Goal: Information Seeking & Learning: Learn about a topic

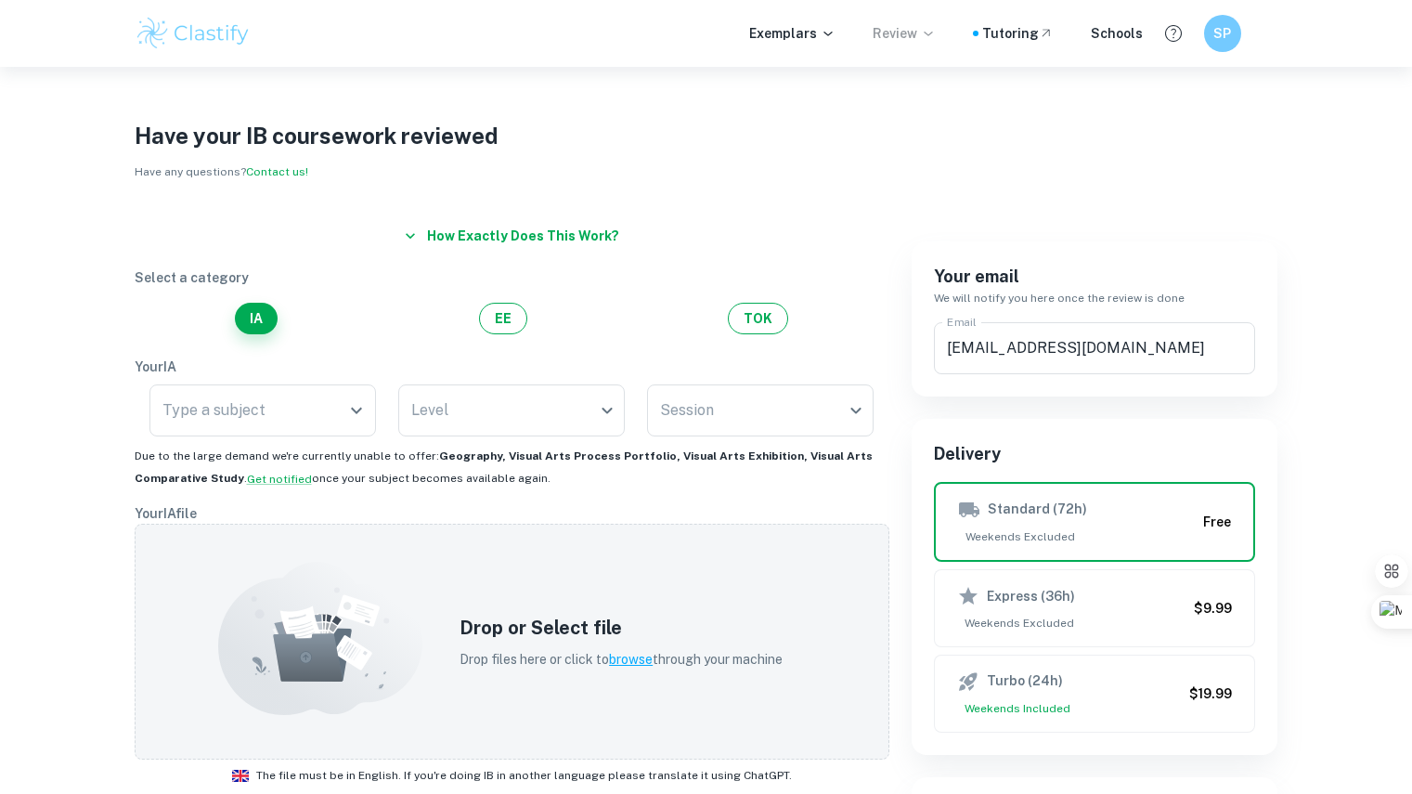
click at [914, 33] on p "Review" at bounding box center [904, 33] width 63 height 20
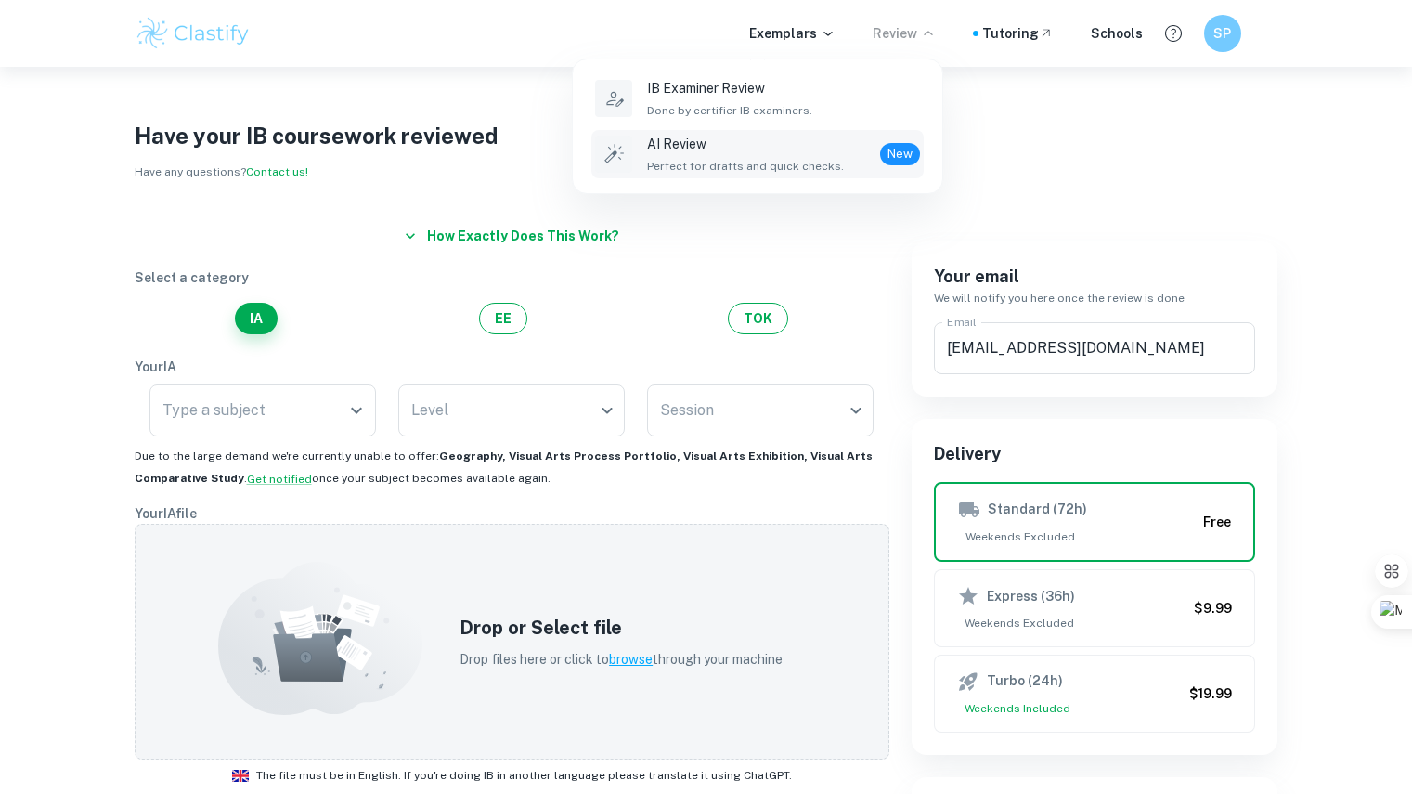
click at [746, 154] on div "AI Review Perfect for drafts and quick checks." at bounding box center [745, 154] width 197 height 41
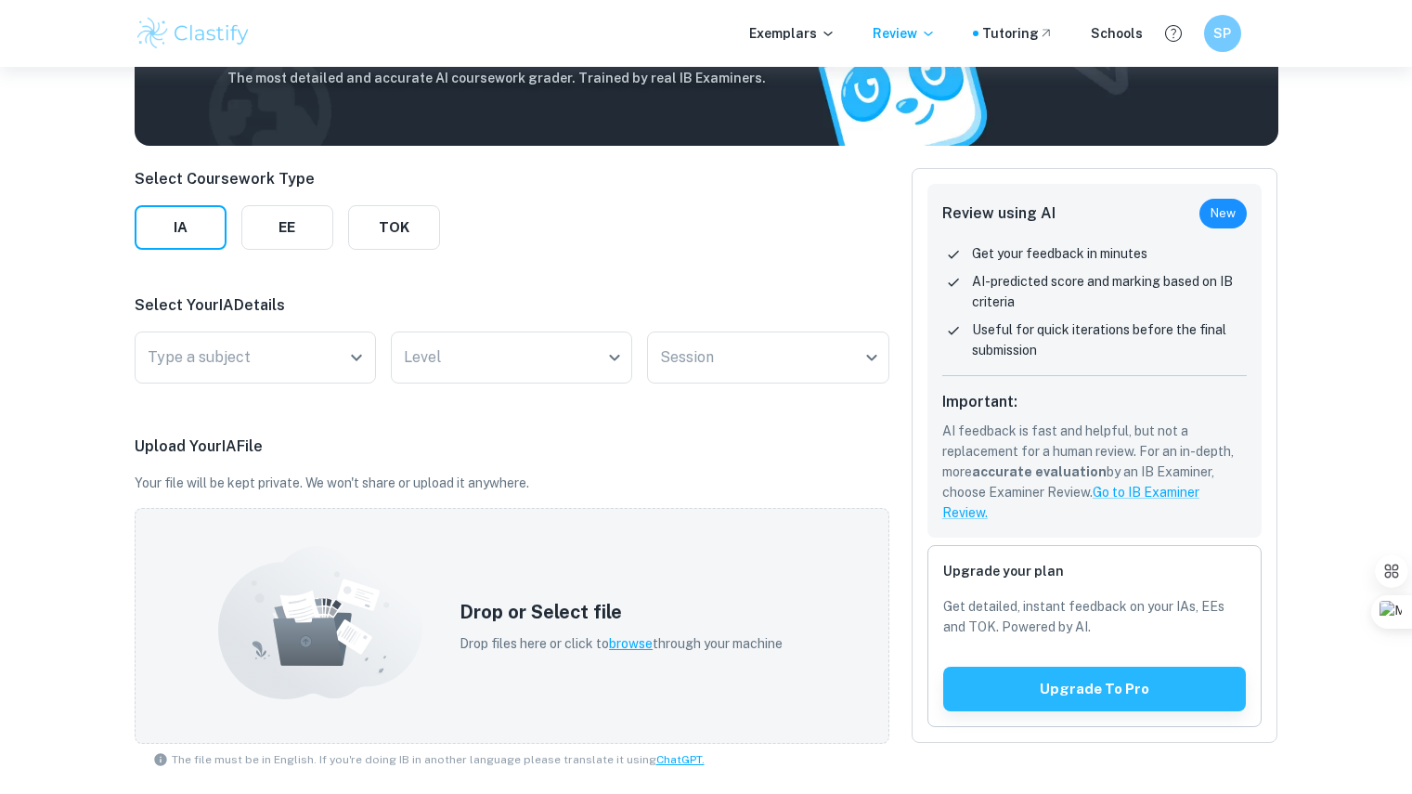
scroll to position [131, 0]
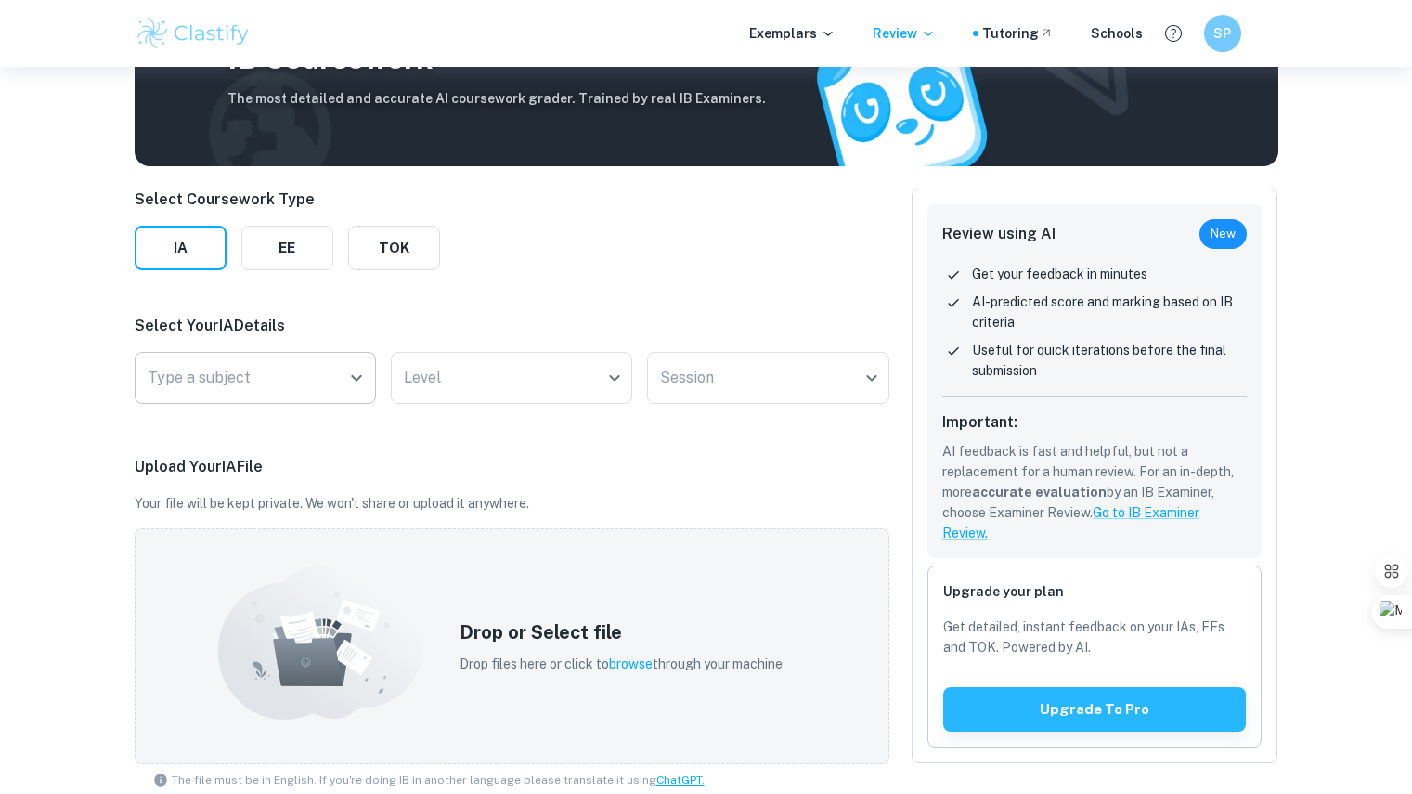
click at [350, 382] on icon "Open" at bounding box center [356, 378] width 22 height 22
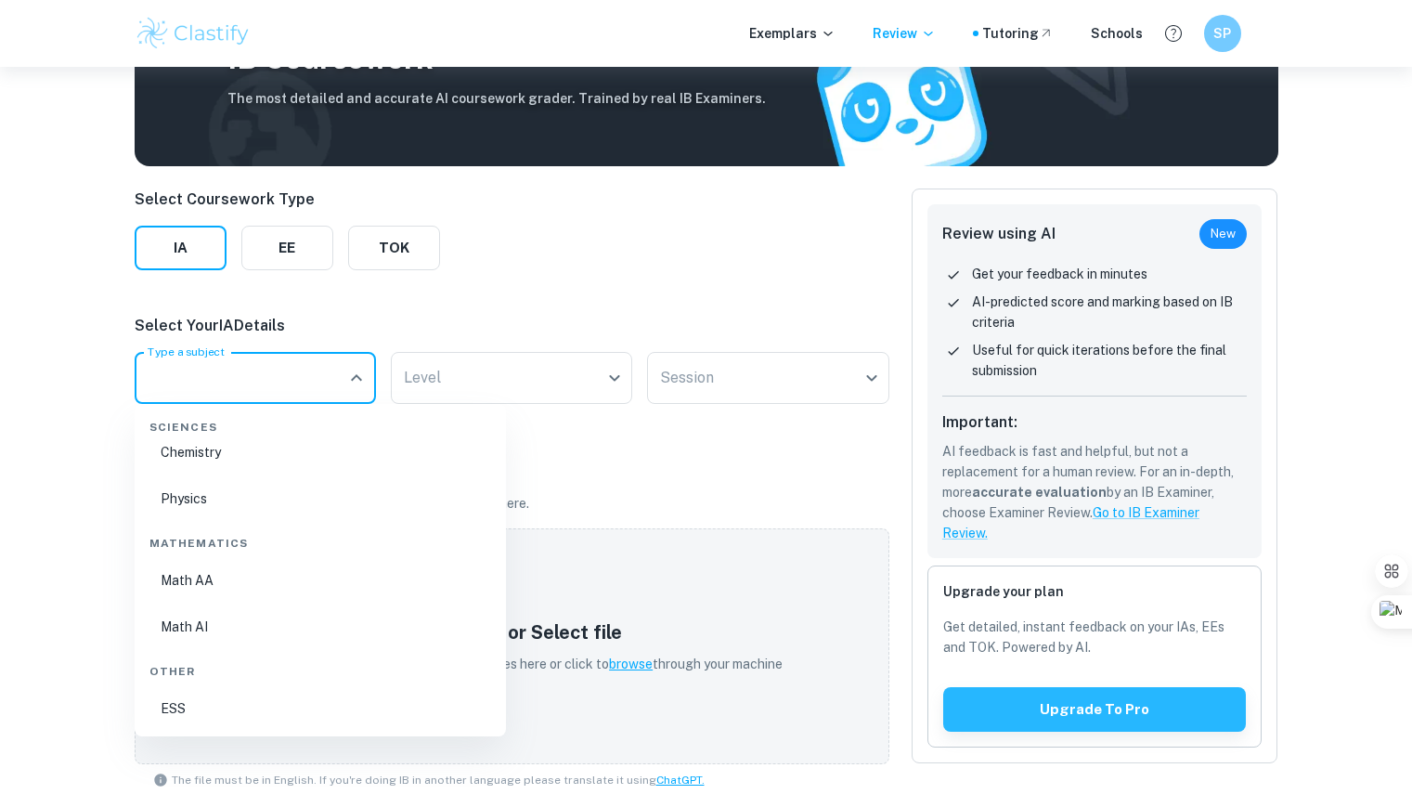
scroll to position [648, 0]
click at [290, 578] on li "Math AA" at bounding box center [320, 579] width 357 height 43
type input "Math AA"
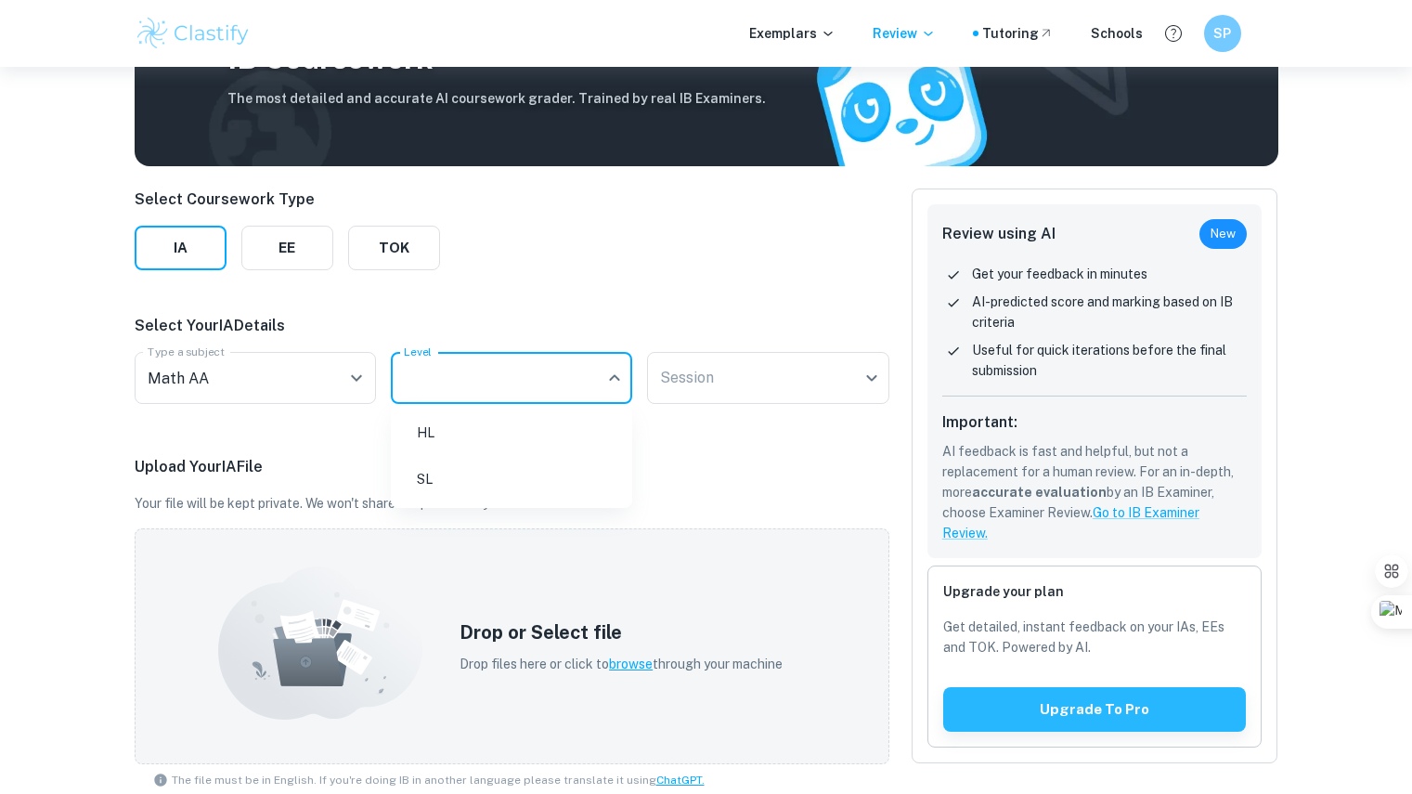
click at [474, 375] on body "We value your privacy We use cookies to enhance your browsing experience, serve…" at bounding box center [706, 333] width 1412 height 794
click at [443, 476] on li "SL" at bounding box center [511, 479] width 227 height 43
type input "SL"
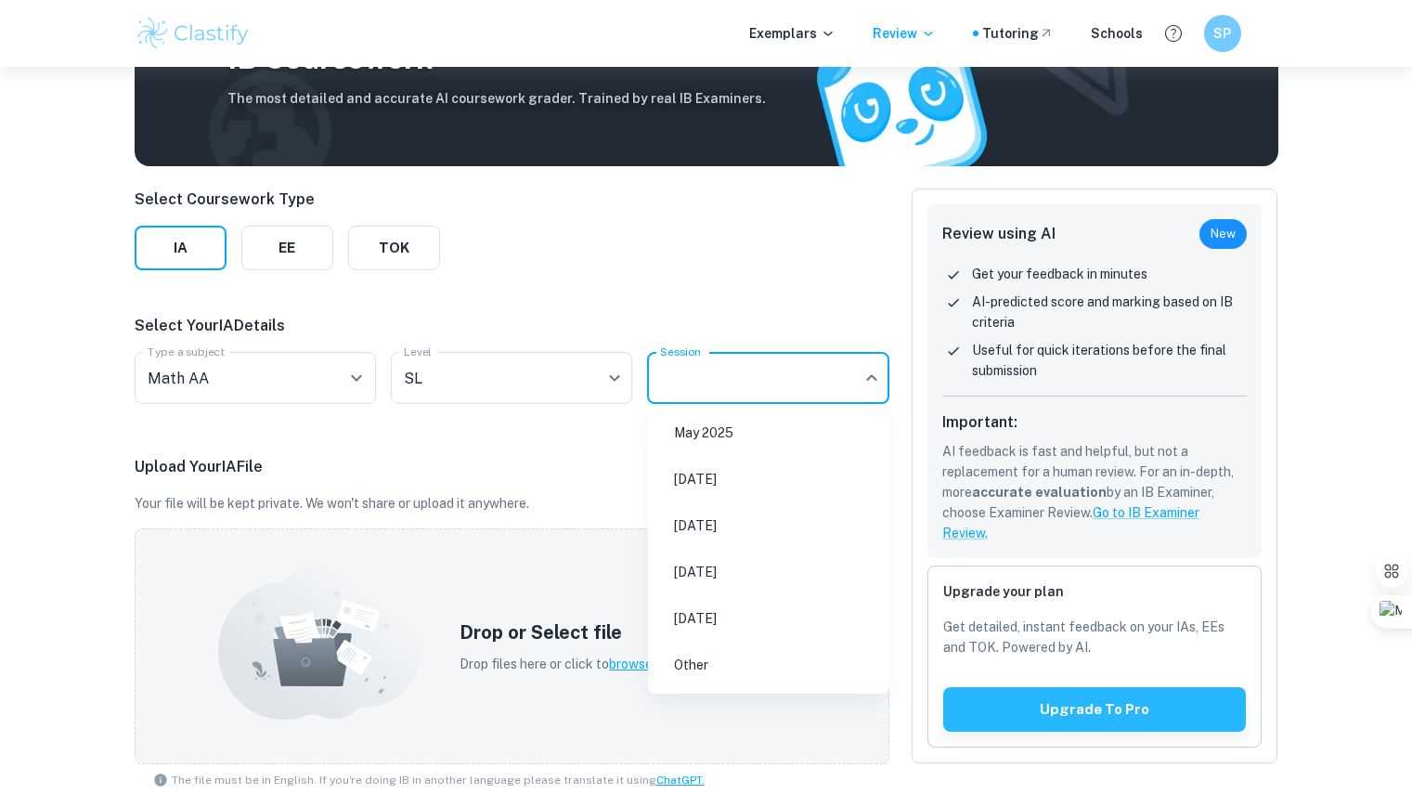
click at [709, 379] on body "We value your privacy We use cookies to enhance your browsing experience, serve…" at bounding box center [706, 333] width 1412 height 794
click at [696, 470] on li "[DATE]" at bounding box center [768, 479] width 227 height 43
type input "N25"
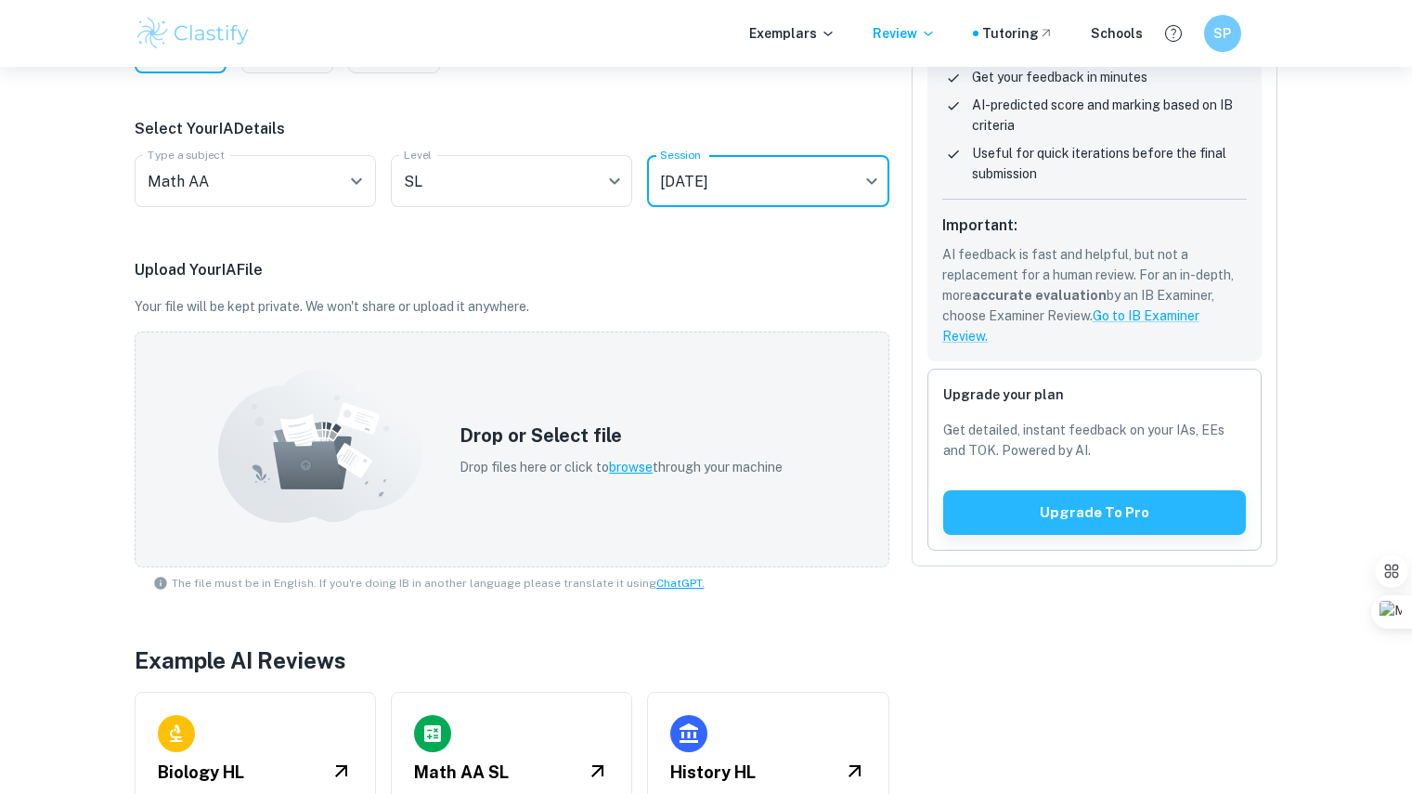
scroll to position [378, 0]
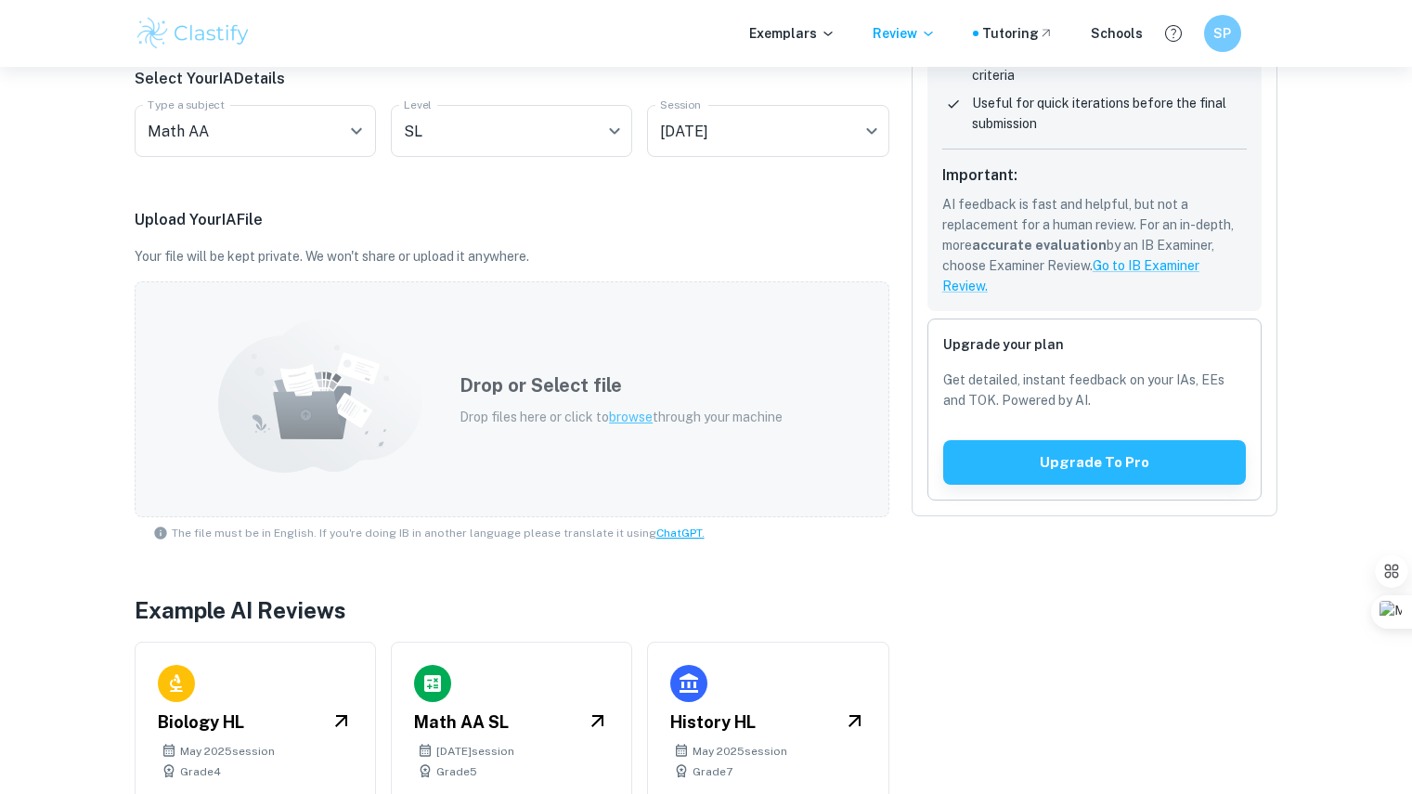
click at [626, 421] on span "browse" at bounding box center [631, 416] width 44 height 15
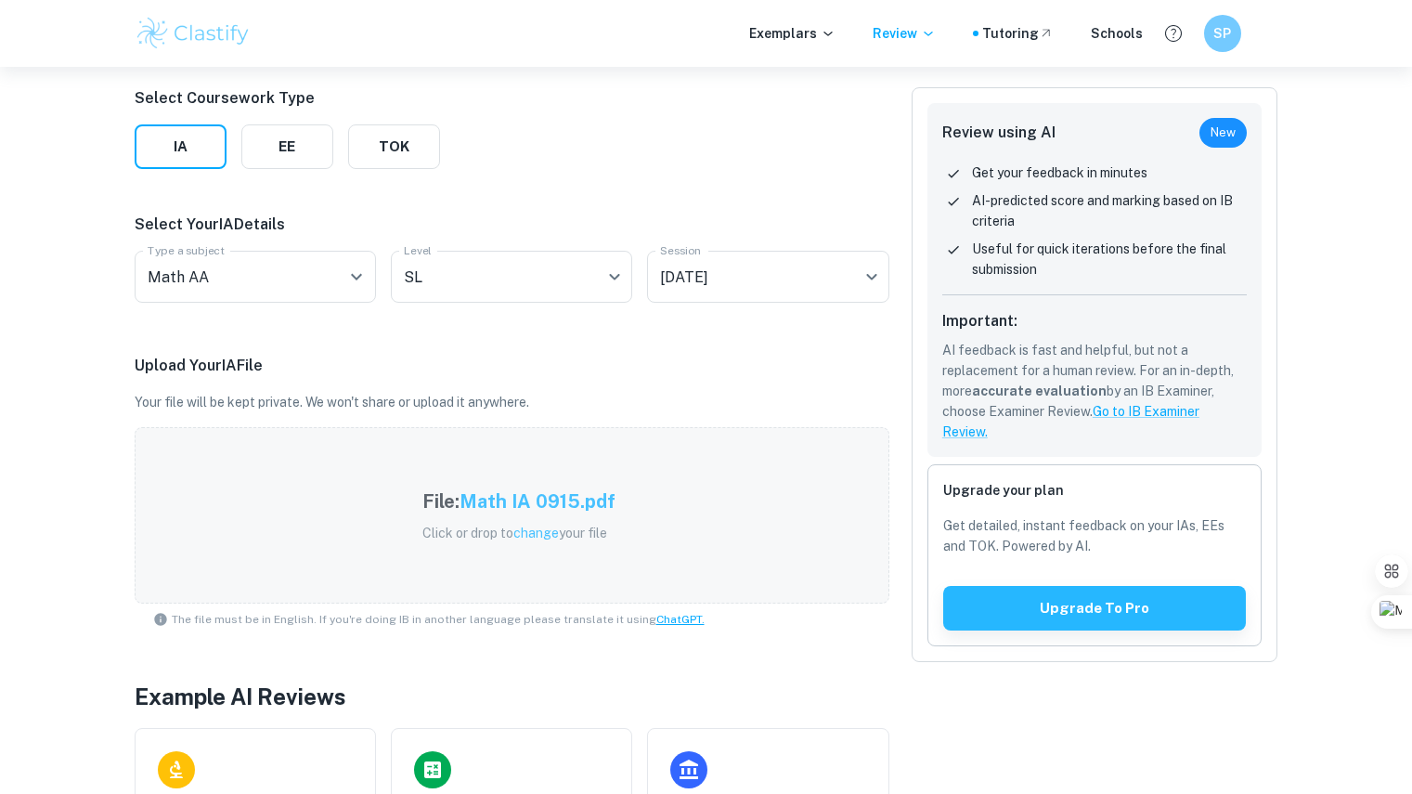
scroll to position [393, 0]
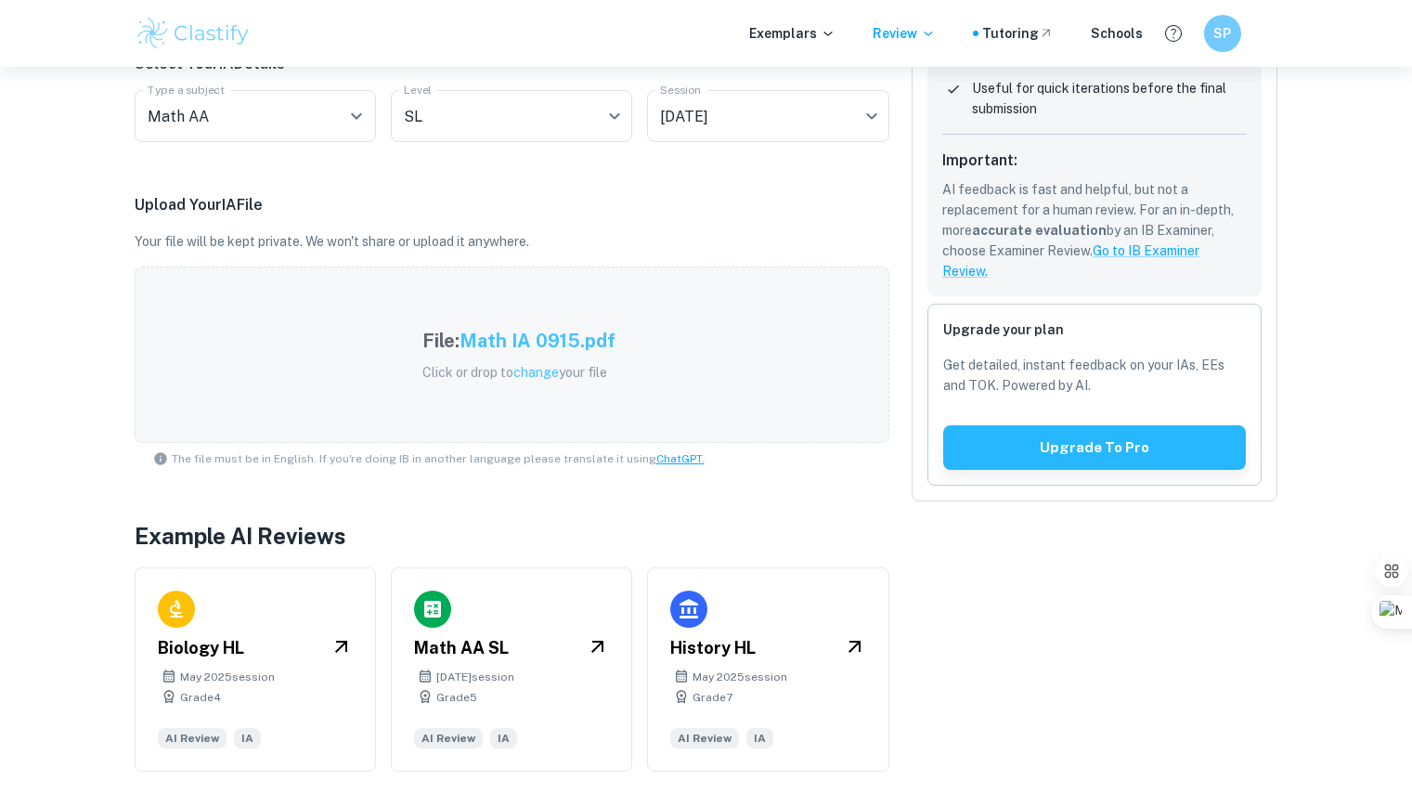
click at [731, 327] on div "File: Math IA 0915.pdf Click or drop to change your file" at bounding box center [512, 354] width 755 height 176
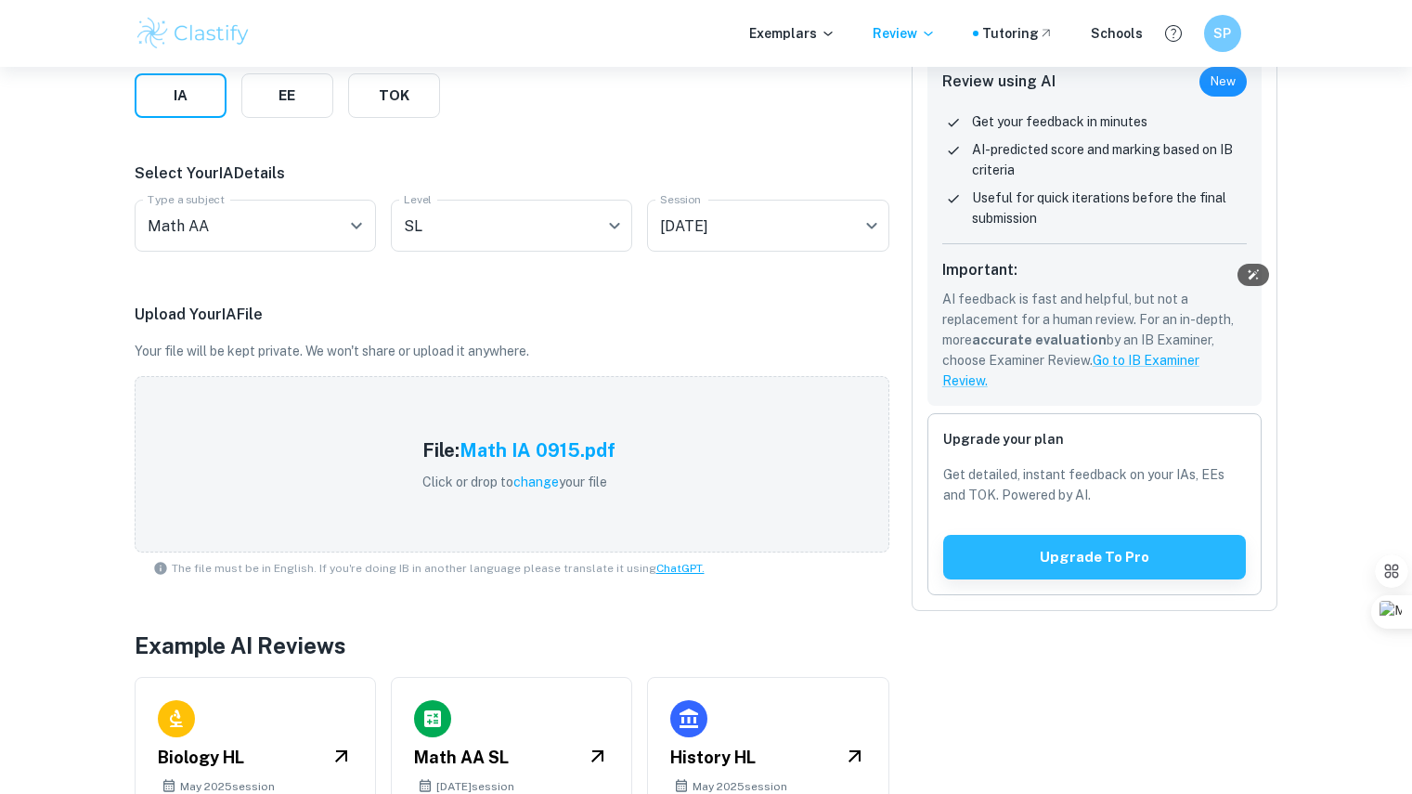
scroll to position [0, 0]
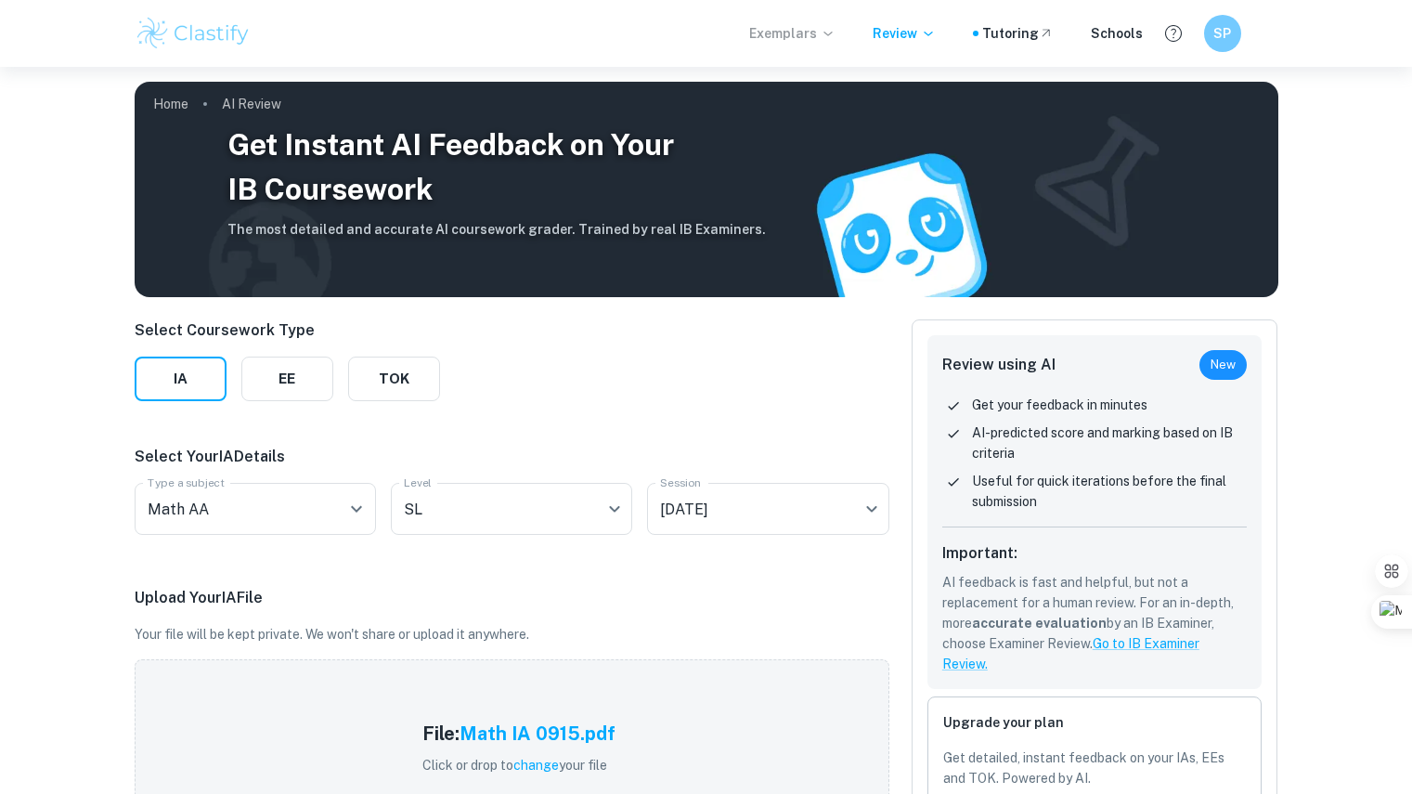
click at [785, 25] on p "Exemplars" at bounding box center [792, 33] width 86 height 20
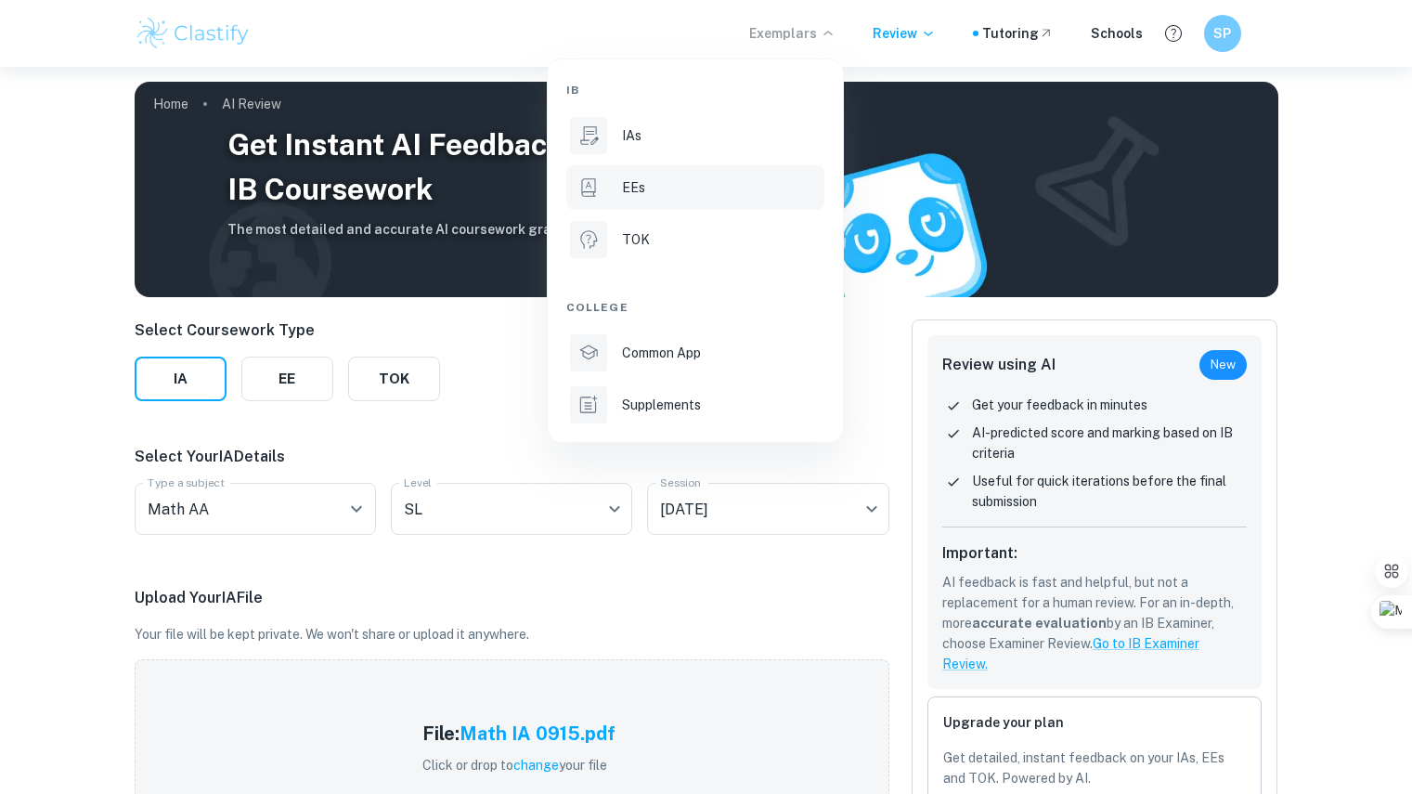
click at [699, 188] on div "EEs" at bounding box center [721, 187] width 199 height 20
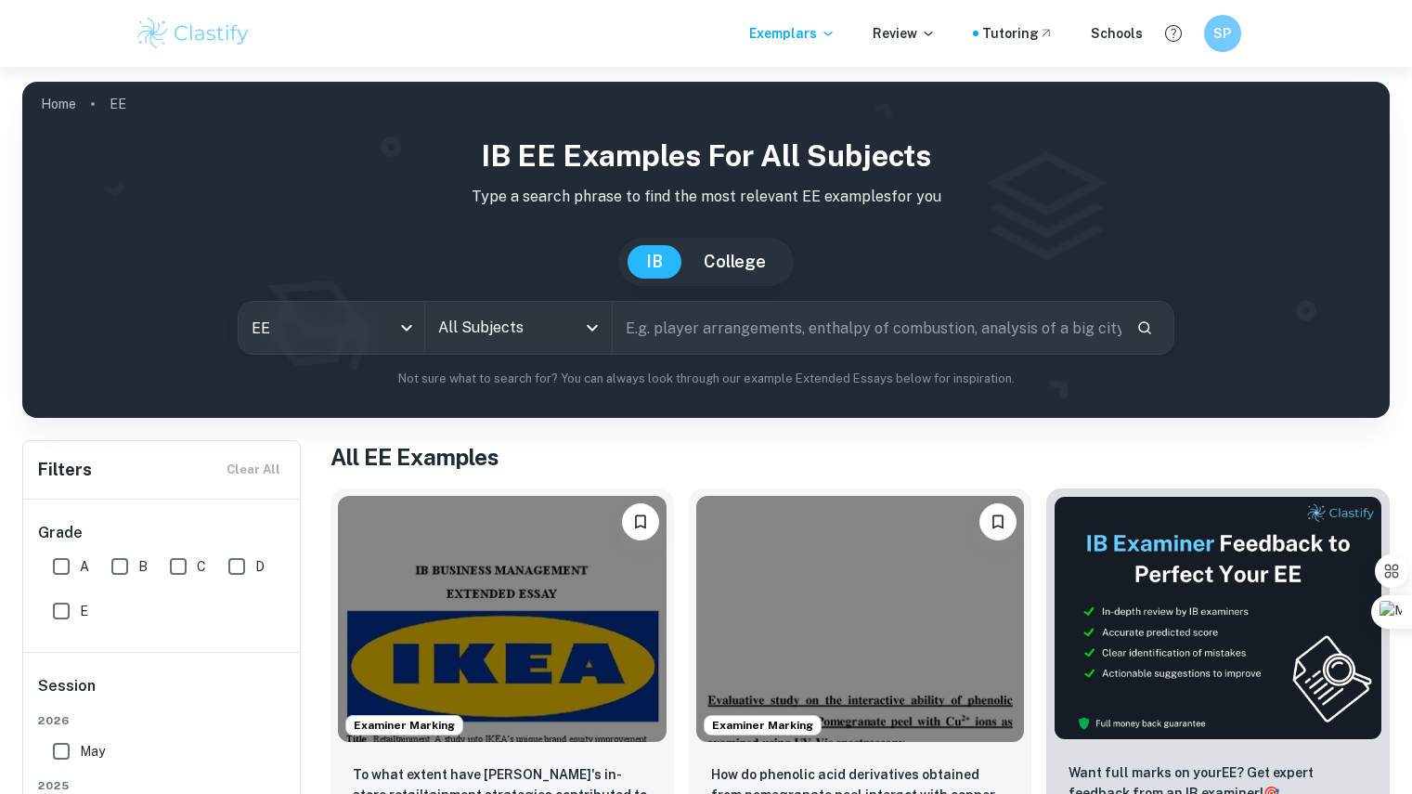
click at [670, 196] on p "Type a search phrase to find the most relevant EE examples for you" at bounding box center [706, 197] width 1338 height 22
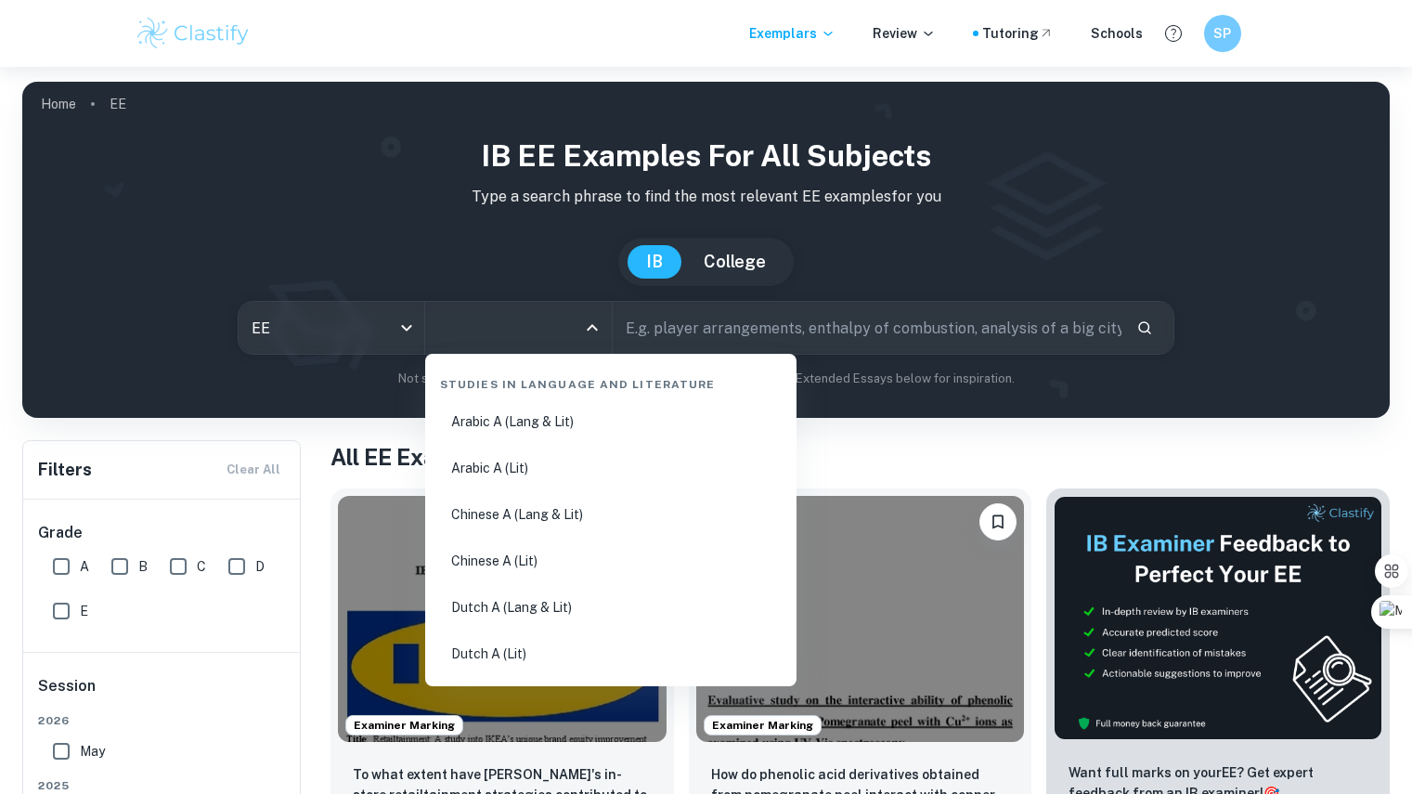
click at [507, 333] on input "All Subjects" at bounding box center [504, 327] width 141 height 35
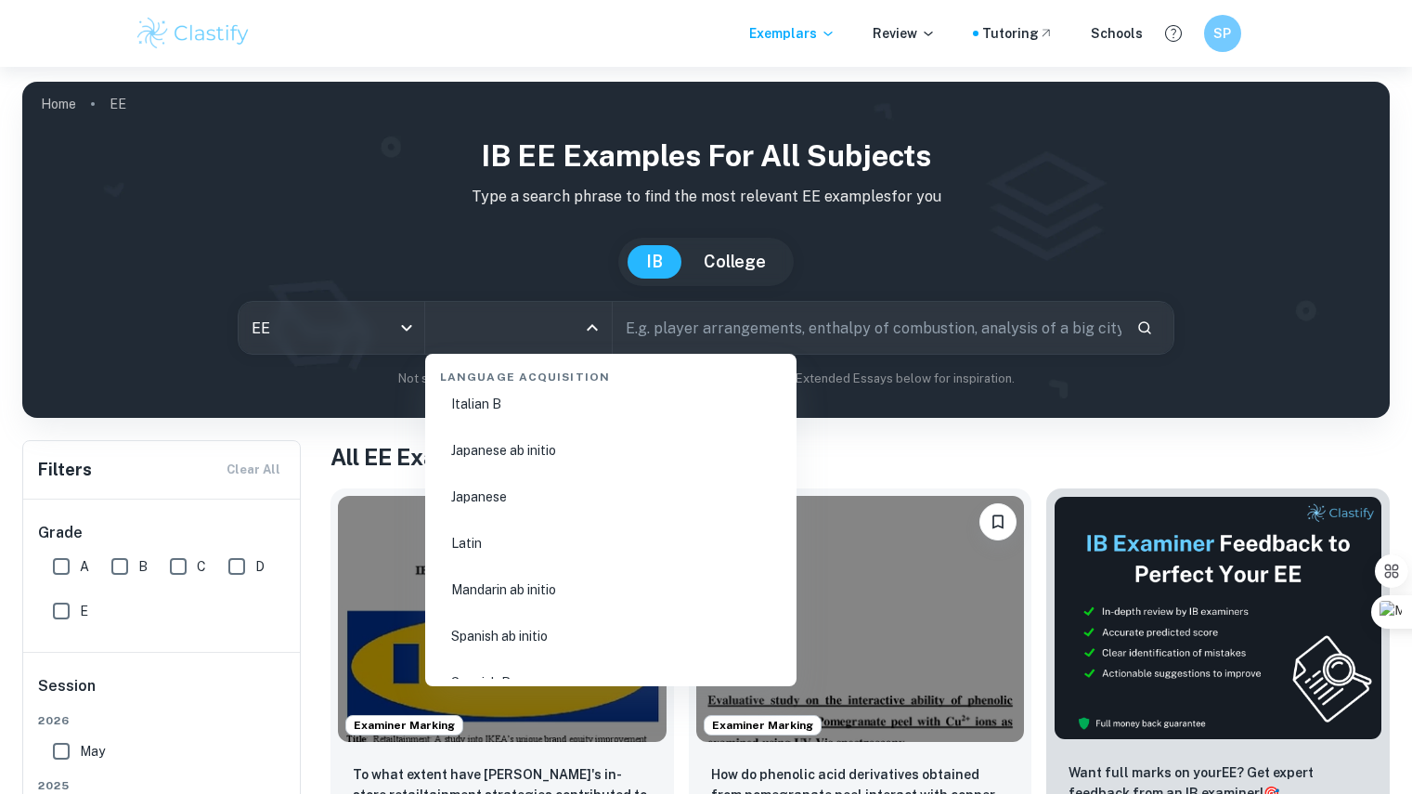
scroll to position [1817, 0]
click at [547, 519] on ul "Arabic ab initio Arabic B Chinese B Danish B English ab initio English B French…" at bounding box center [611, 241] width 357 height 925
click at [483, 495] on li "Japanese" at bounding box center [611, 496] width 357 height 43
type input "Japanese"
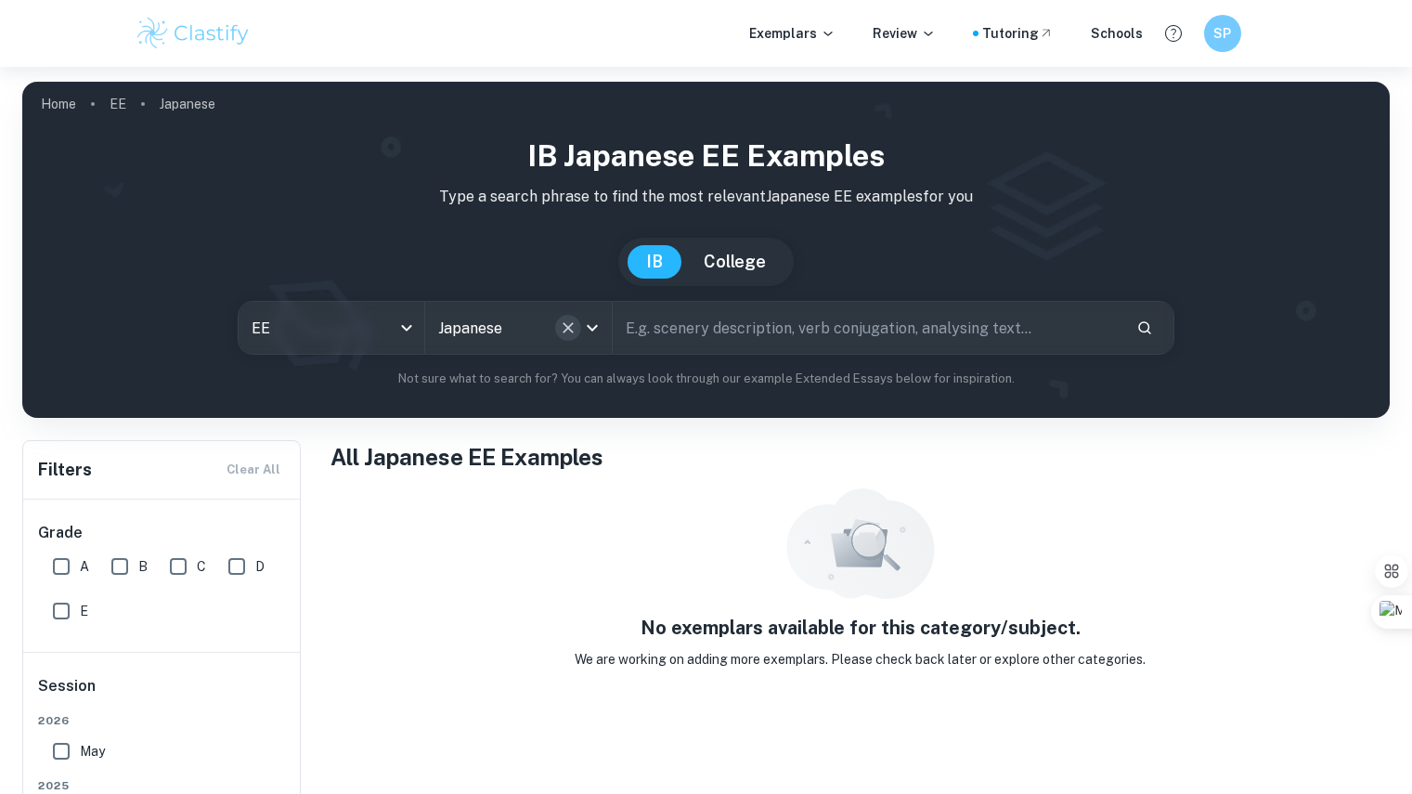
click at [571, 332] on icon "Clear" at bounding box center [568, 327] width 19 height 19
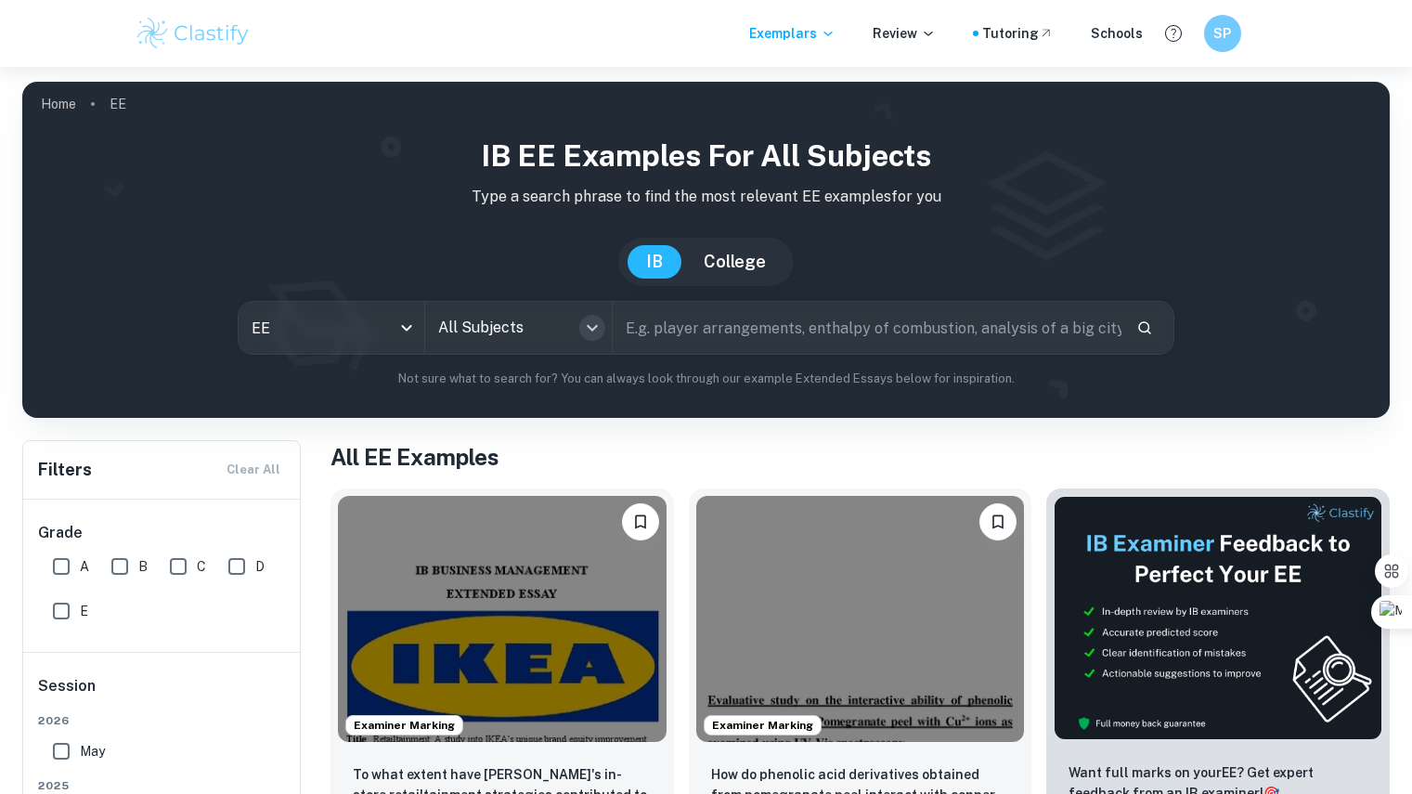
click at [603, 321] on icon "Open" at bounding box center [592, 328] width 22 height 22
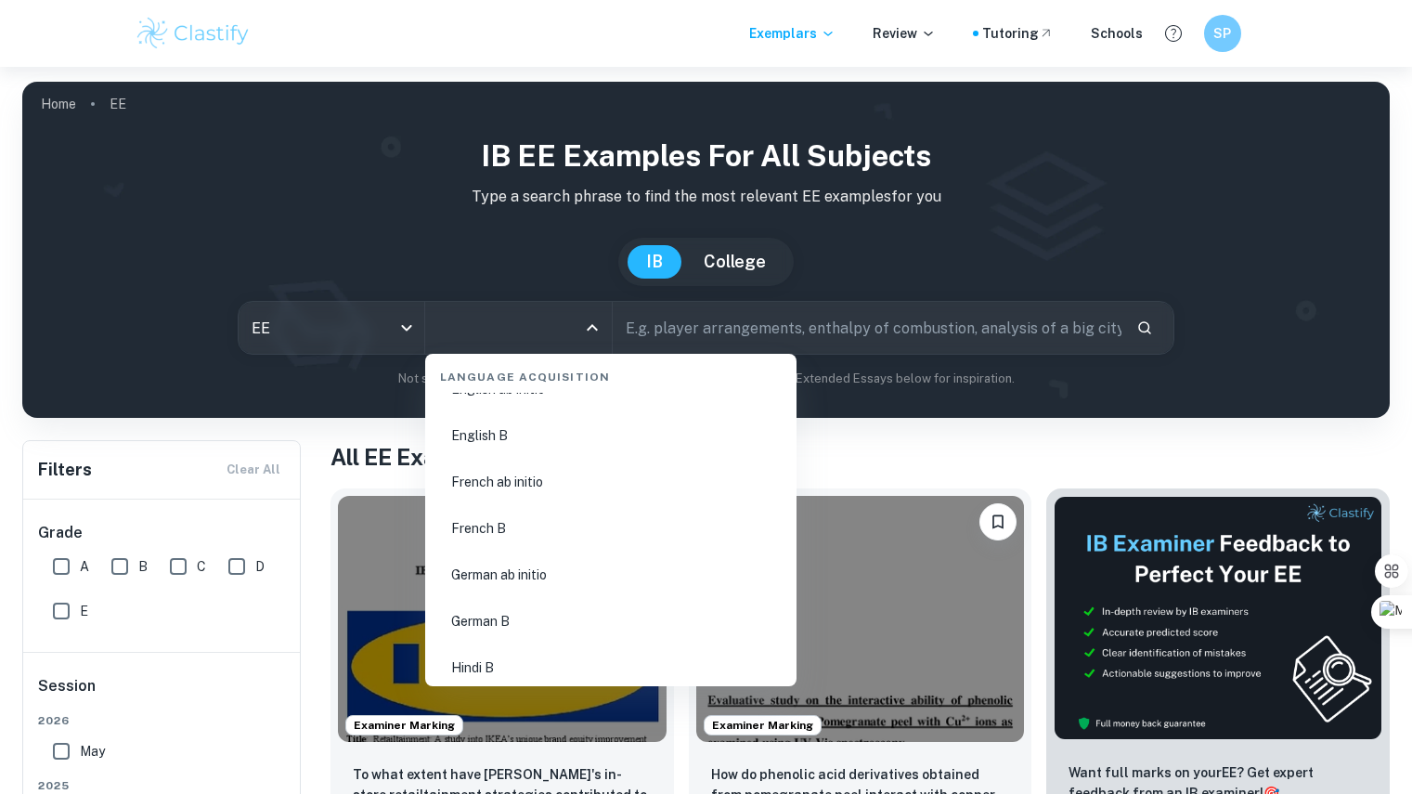
scroll to position [1809, 0]
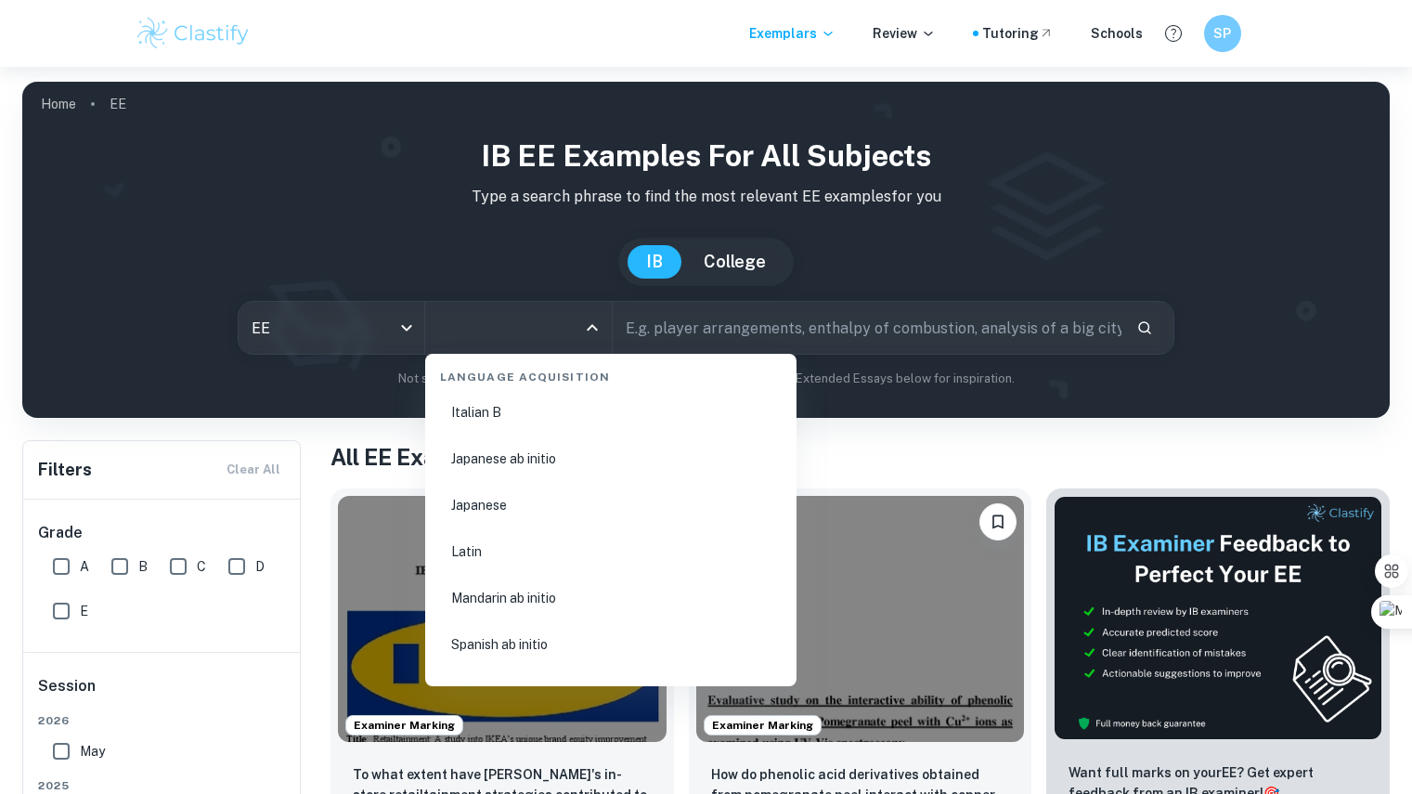
click at [542, 458] on li "Japanese ab initio" at bounding box center [611, 458] width 357 height 43
type input "Japanese ab initio"
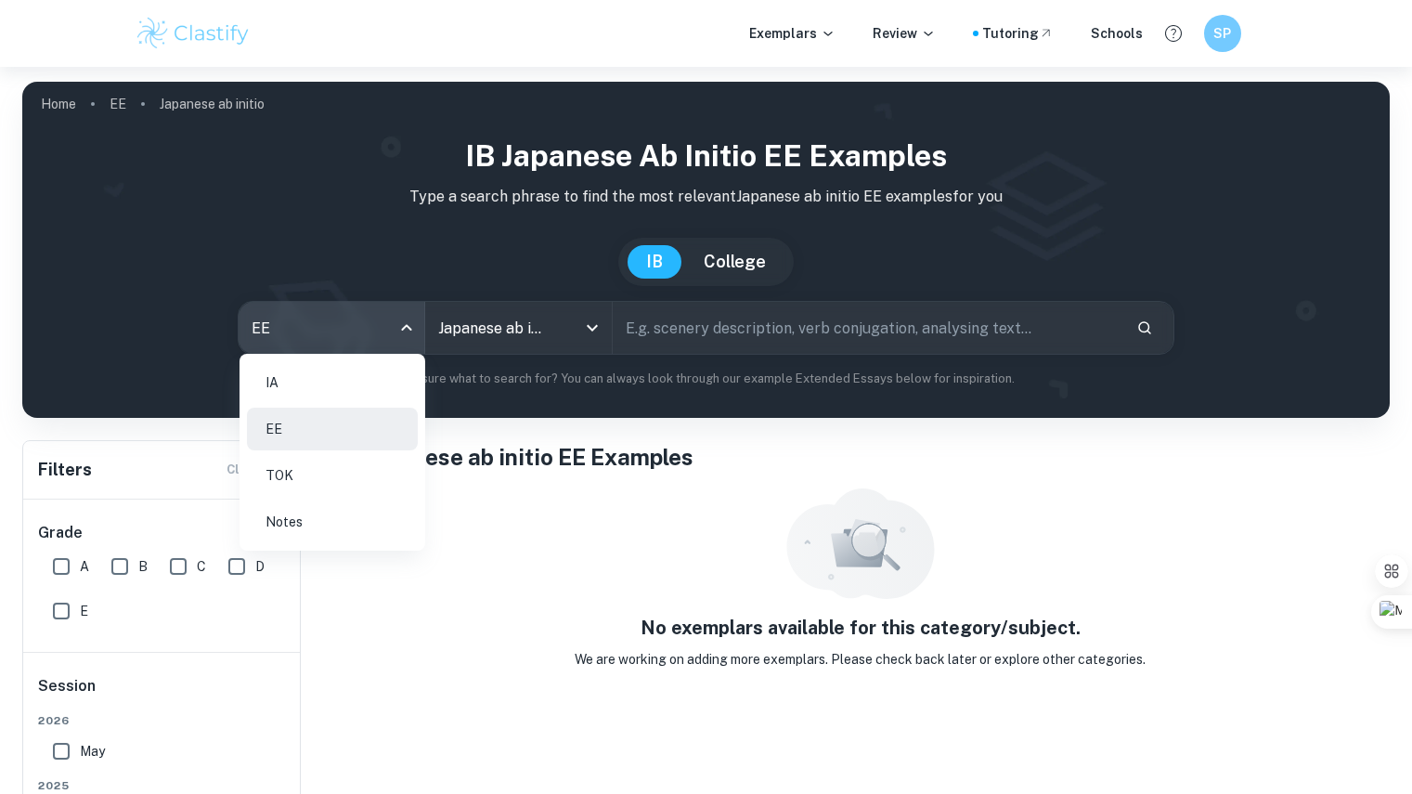
click at [412, 331] on body "We value your privacy We use cookies to enhance your browsing experience, serve…" at bounding box center [706, 464] width 1412 height 794
click at [460, 526] on div at bounding box center [706, 397] width 1412 height 794
